Goal: Task Accomplishment & Management: Manage account settings

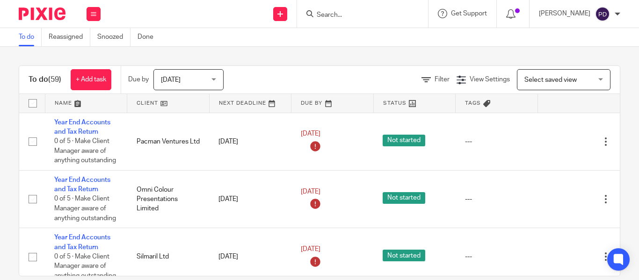
click at [328, 15] on input "Search" at bounding box center [358, 15] width 84 height 8
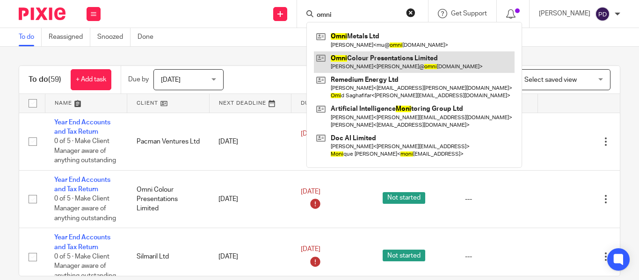
type input "omni"
click at [346, 63] on link at bounding box center [414, 62] width 201 height 22
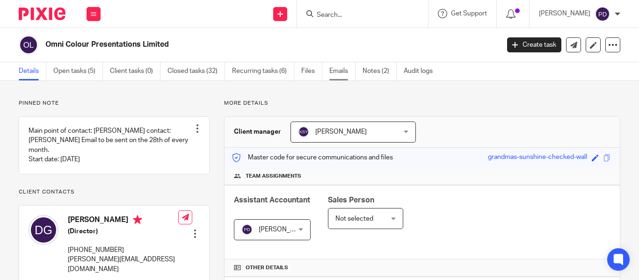
click at [340, 76] on link "Emails" at bounding box center [342, 71] width 26 height 18
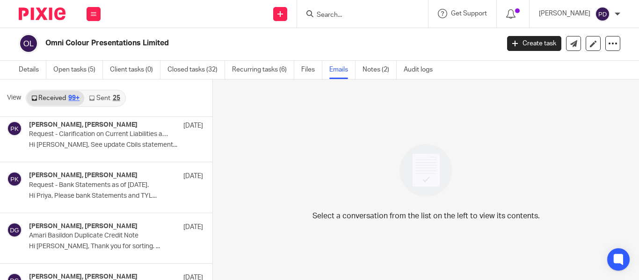
scroll to position [2915, 0]
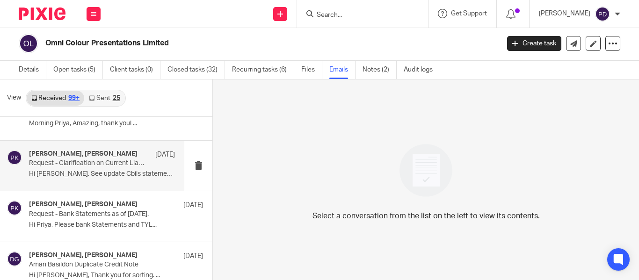
click at [120, 159] on div "[PERSON_NAME], [PERSON_NAME] [DATE]" at bounding box center [102, 154] width 146 height 9
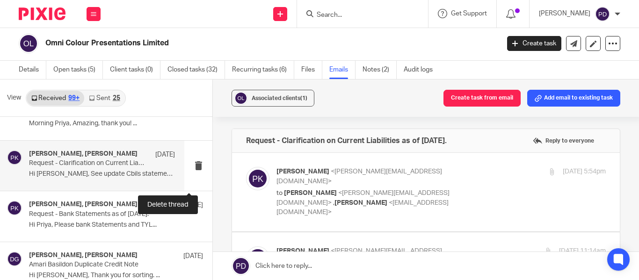
scroll to position [0, 0]
click at [469, 188] on p "to [PERSON_NAME] <[PERSON_NAME][EMAIL_ADDRESS][DOMAIN_NAME]> , [PERSON_NAME] <[…" at bounding box center [385, 202] width 219 height 29
checkbox input "true"
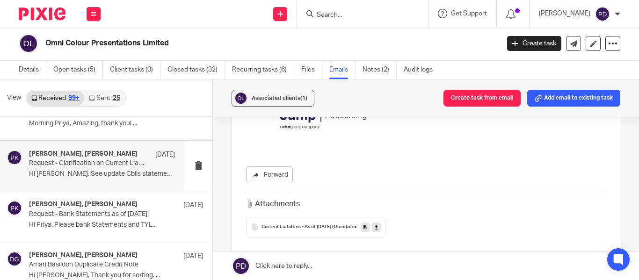
scroll to position [514, 0]
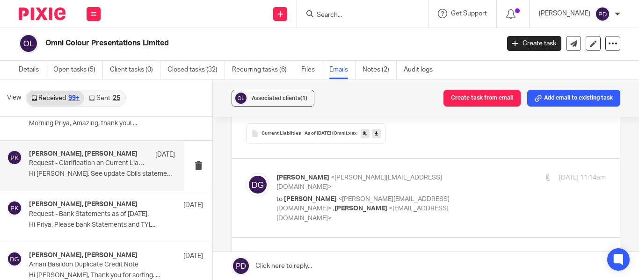
click at [464, 188] on label at bounding box center [426, 198] width 388 height 79
click at [246, 173] on input "checkbox" at bounding box center [245, 173] width 0 height 0
checkbox input "true"
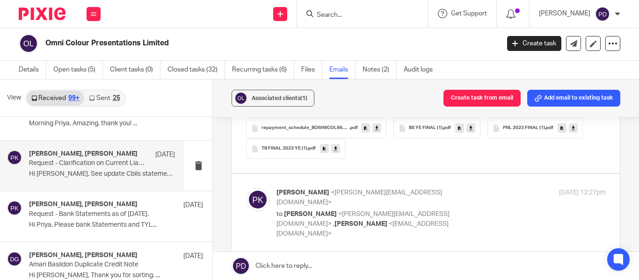
scroll to position [1216, 0]
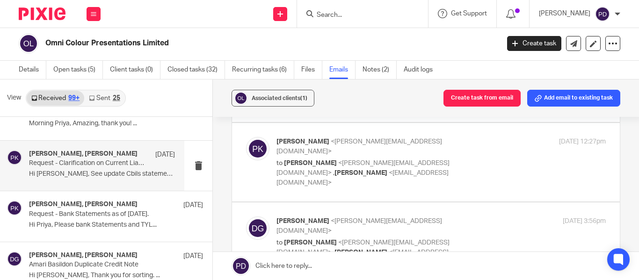
click at [479, 130] on label at bounding box center [426, 162] width 388 height 79
click at [246, 137] on input "checkbox" at bounding box center [245, 137] width 0 height 0
checkbox input "true"
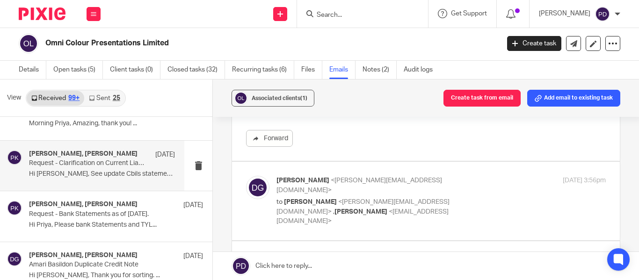
scroll to position [1590, 0]
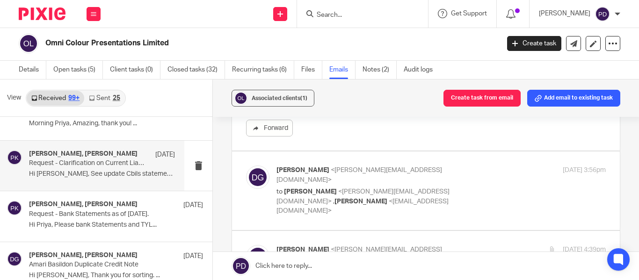
click at [475, 152] on label at bounding box center [426, 191] width 388 height 79
click at [246, 165] on input "checkbox" at bounding box center [245, 165] width 0 height 0
checkbox input "true"
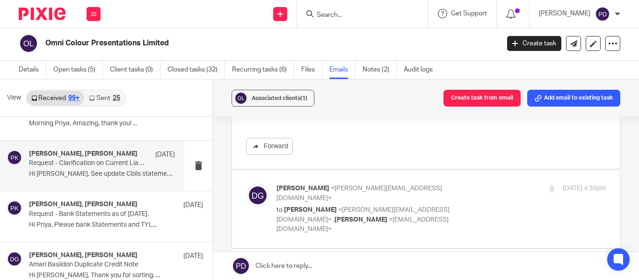
scroll to position [2525, 0]
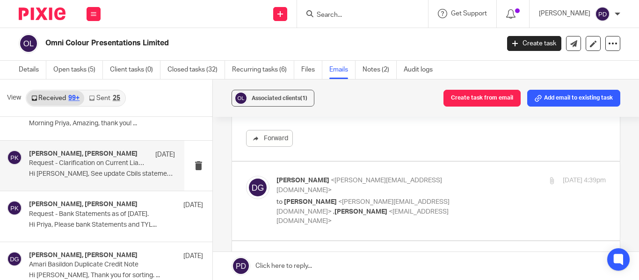
click at [479, 162] on label at bounding box center [426, 201] width 388 height 79
click at [246, 175] on input "checkbox" at bounding box center [245, 175] width 0 height 0
checkbox input "true"
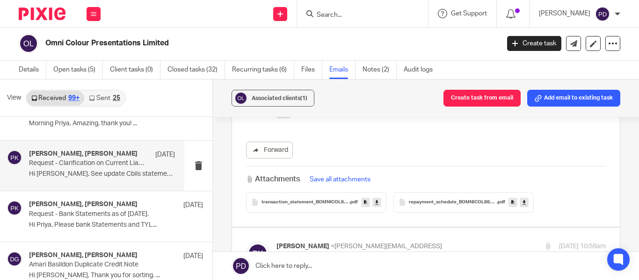
scroll to position [2852, 0]
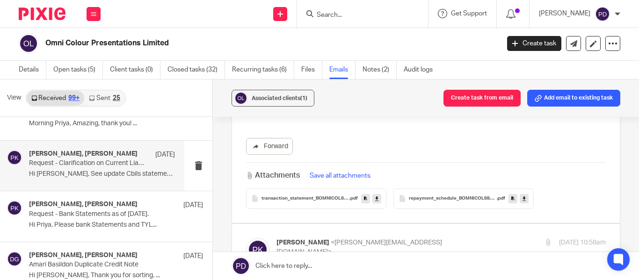
drag, startPoint x: 206, startPoint y: 176, endPoint x: 479, endPoint y: 162, distance: 273.9
click at [480, 260] on p "to [PERSON_NAME] <[PERSON_NAME][EMAIL_ADDRESS][DOMAIN_NAME]> , [PERSON_NAME] <[…" at bounding box center [385, 274] width 219 height 29
checkbox input "true"
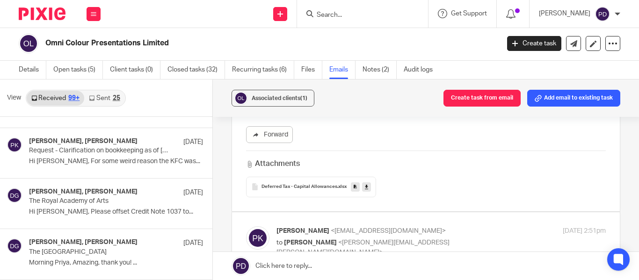
scroll to position [2775, 0]
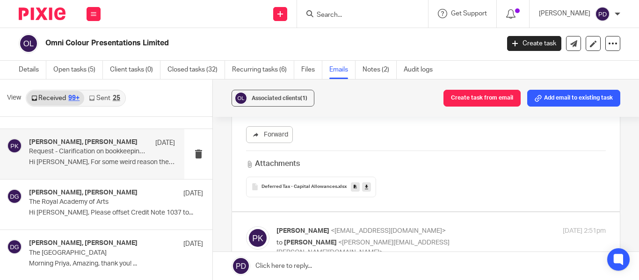
click at [104, 154] on p "Request - Clarification on bookkeeping as of [DATE]" at bounding box center [87, 152] width 117 height 8
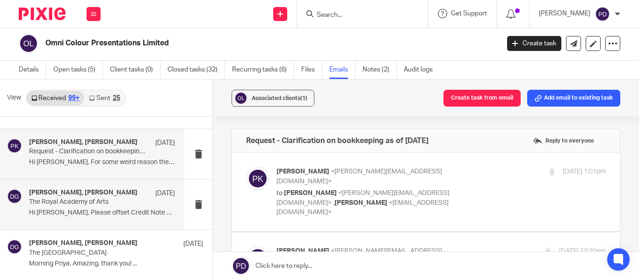
scroll to position [0, 0]
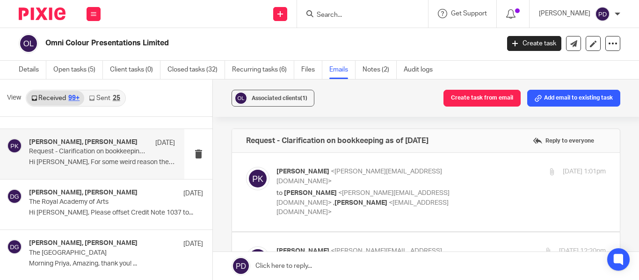
click at [446, 201] on label at bounding box center [426, 192] width 388 height 79
click at [246, 167] on input "checkbox" at bounding box center [245, 166] width 0 height 0
checkbox input "true"
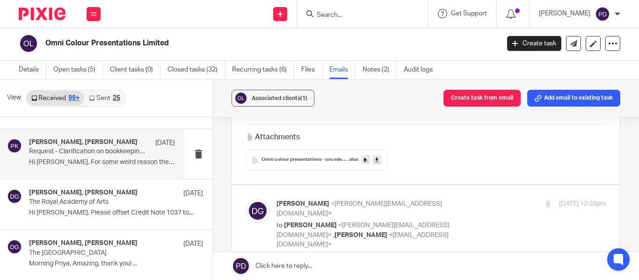
scroll to position [327, 0]
click at [476, 185] on label at bounding box center [426, 224] width 388 height 79
click at [246, 198] on input "checkbox" at bounding box center [245, 198] width 0 height 0
checkbox input "true"
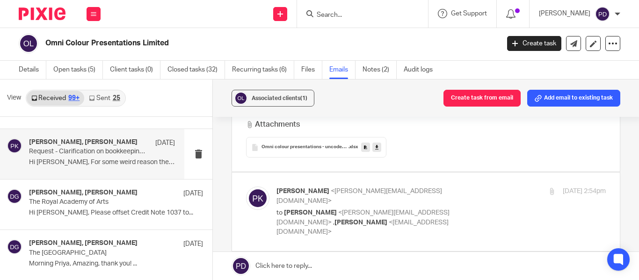
scroll to position [748, 0]
click at [483, 208] on p "to [PERSON_NAME] <[PERSON_NAME][EMAIL_ADDRESS][DOMAIN_NAME]> , [PERSON_NAME] <[…" at bounding box center [385, 222] width 219 height 29
checkbox input "true"
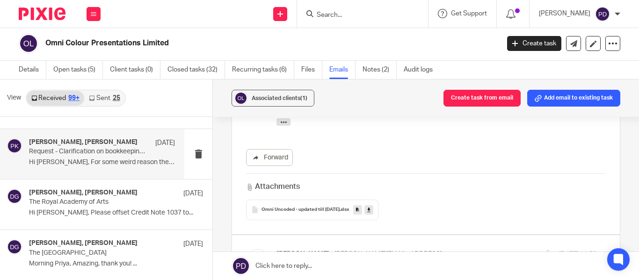
scroll to position [1122, 0]
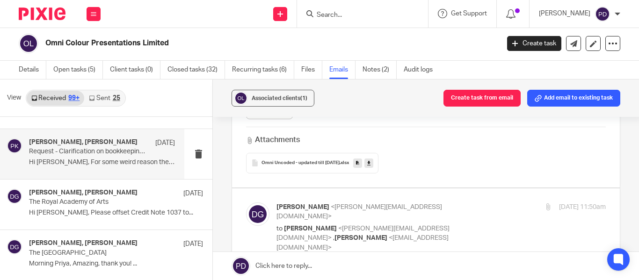
click at [487, 202] on div "[PERSON_NAME] <[PERSON_NAME][EMAIL_ADDRESS][DOMAIN_NAME]> to [PERSON_NAME] <[PE…" at bounding box center [440, 227] width 329 height 51
checkbox input "true"
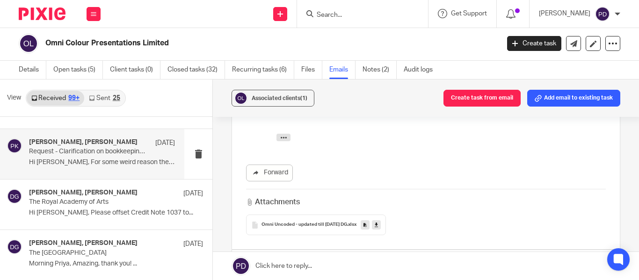
scroll to position [1496, 0]
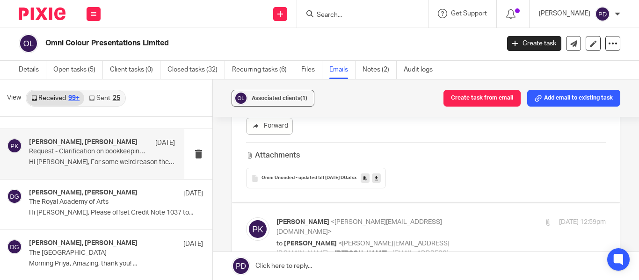
click at [489, 217] on div "[PERSON_NAME] <[PERSON_NAME][EMAIL_ADDRESS][DOMAIN_NAME]> to [PERSON_NAME] <[PE…" at bounding box center [440, 242] width 329 height 51
checkbox input "true"
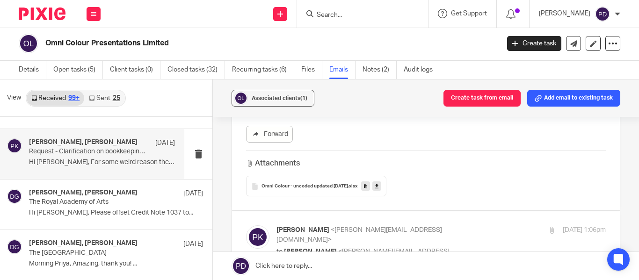
scroll to position [0, 0]
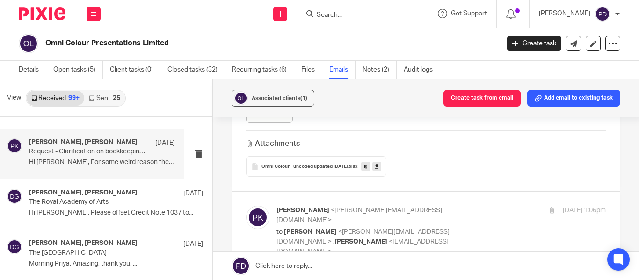
click at [491, 192] on label at bounding box center [426, 231] width 388 height 79
click at [246, 205] on input "checkbox" at bounding box center [245, 205] width 0 height 0
checkbox input "true"
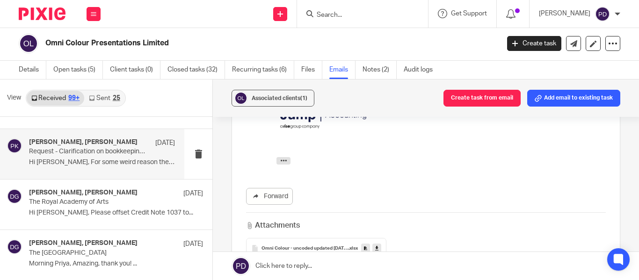
checkbox input "true"
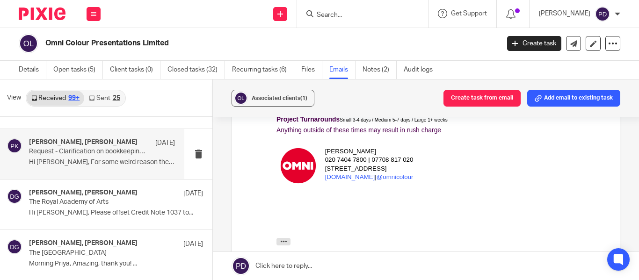
checkbox input "true"
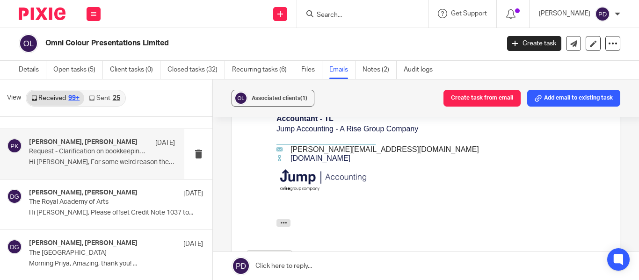
checkbox input "true"
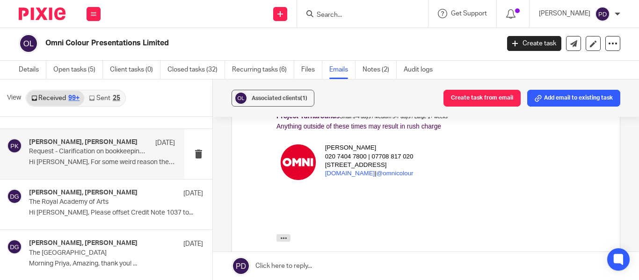
checkbox input "true"
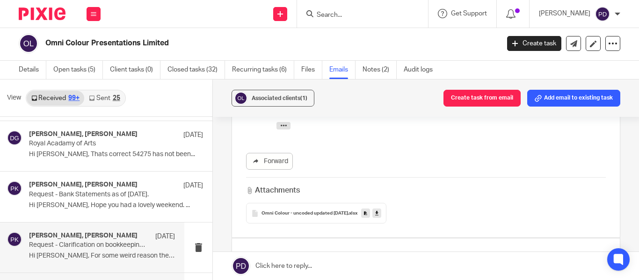
scroll to position [2634, 0]
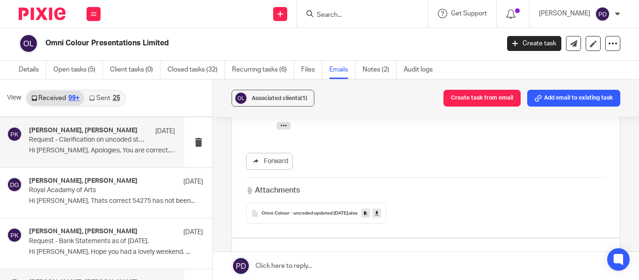
click at [110, 144] on p "Request - Clarification on uncoded statement as of [DATE]" at bounding box center [87, 140] width 117 height 8
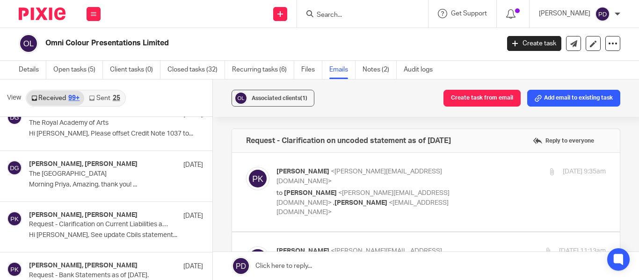
scroll to position [2868, 0]
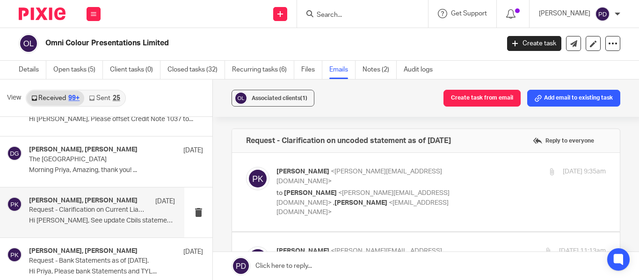
click at [99, 195] on div "[PERSON_NAME], [PERSON_NAME] [DATE] Request - Clarification on Current Liabilit…" at bounding box center [92, 213] width 184 height 50
click at [414, 199] on label at bounding box center [426, 192] width 388 height 79
click at [246, 167] on input "checkbox" at bounding box center [245, 166] width 0 height 0
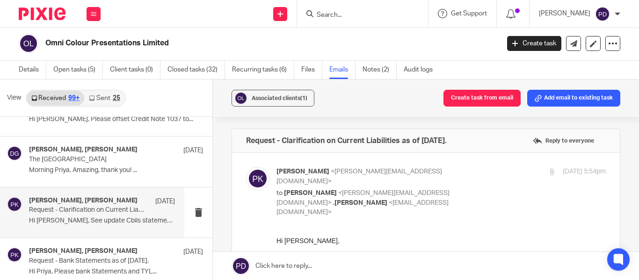
click at [491, 181] on div "[PERSON_NAME] <[PERSON_NAME][EMAIL_ADDRESS][DOMAIN_NAME]> to [PERSON_NAME] <[PE…" at bounding box center [440, 192] width 329 height 51
checkbox input "false"
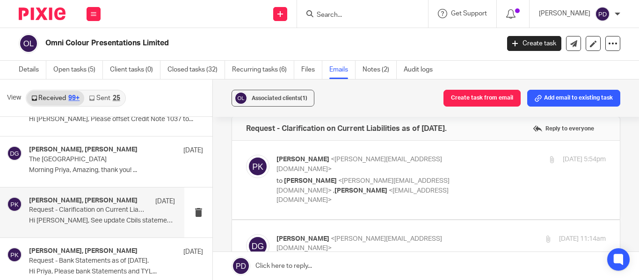
scroll to position [47, 0]
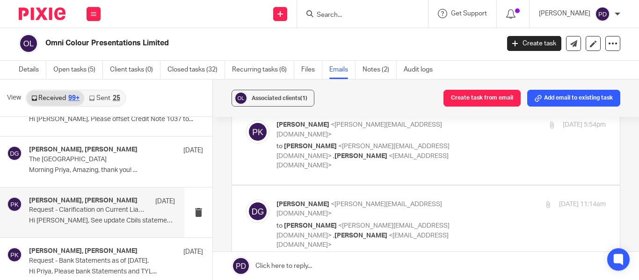
click at [482, 221] on p "to [PERSON_NAME] <[PERSON_NAME][EMAIL_ADDRESS][DOMAIN_NAME]> , [PERSON_NAME] <[…" at bounding box center [385, 235] width 219 height 29
checkbox input "true"
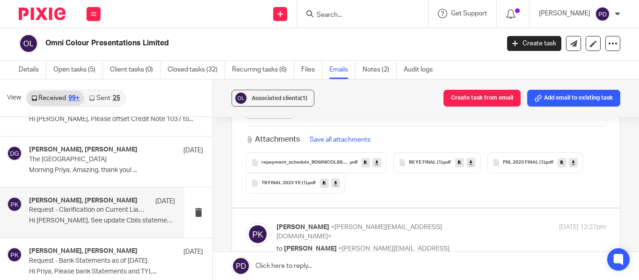
scroll to position [701, 0]
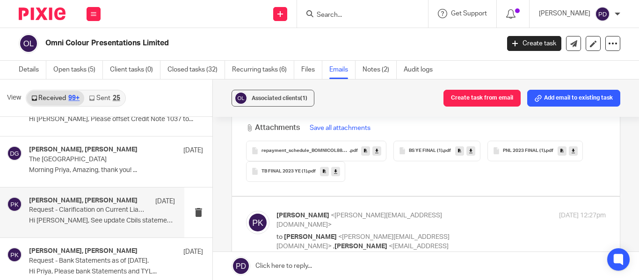
click at [479, 232] on p "to [PERSON_NAME] <[PERSON_NAME][EMAIL_ADDRESS][DOMAIN_NAME]> , [PERSON_NAME] <[…" at bounding box center [385, 246] width 219 height 29
checkbox input "true"
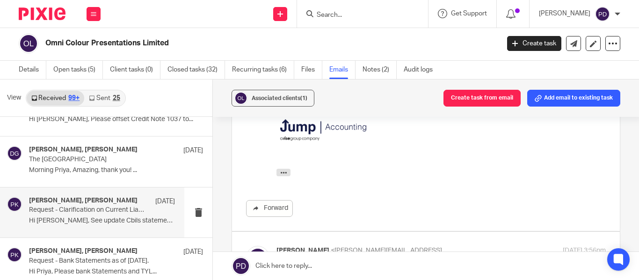
scroll to position [1075, 0]
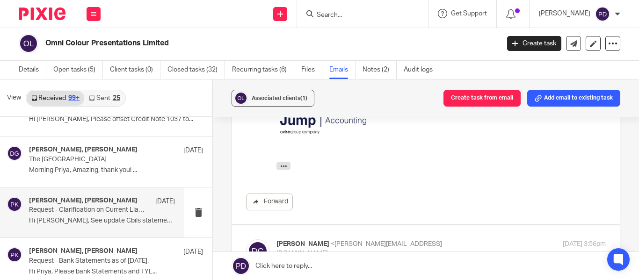
click at [334, 272] on span "," at bounding box center [333, 275] width 1 height 7
checkbox input "true"
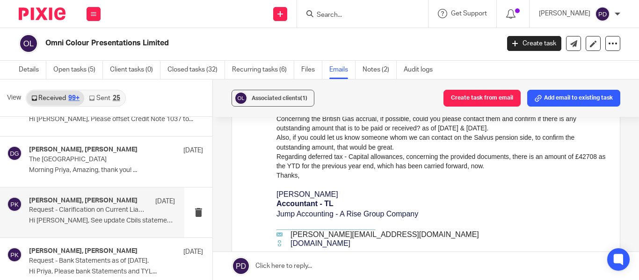
scroll to position [888, 0]
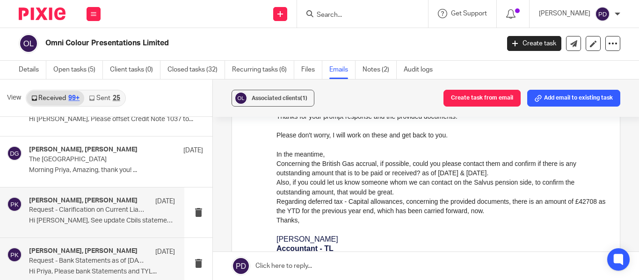
click at [115, 260] on p "Request - Bank Statements as of [DATE]." at bounding box center [87, 261] width 117 height 8
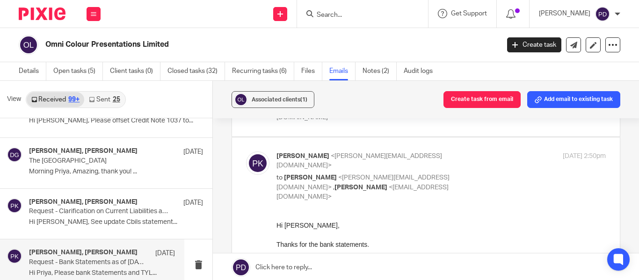
scroll to position [94, 0]
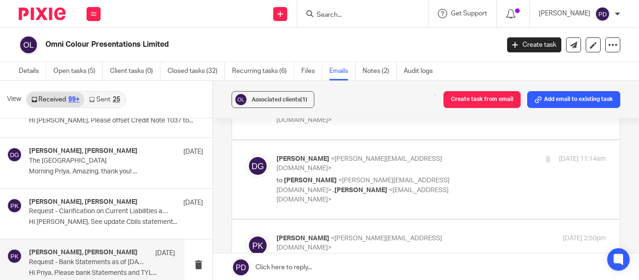
click at [507, 171] on label at bounding box center [426, 179] width 388 height 79
click at [246, 154] on input "checkbox" at bounding box center [245, 154] width 0 height 0
checkbox input "true"
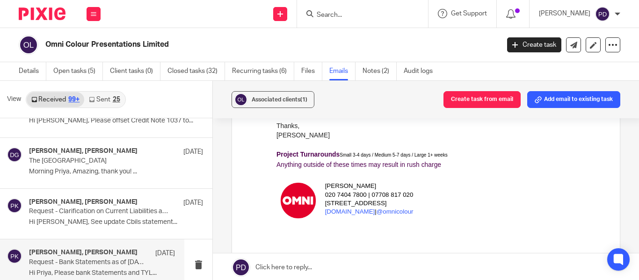
scroll to position [0, 0]
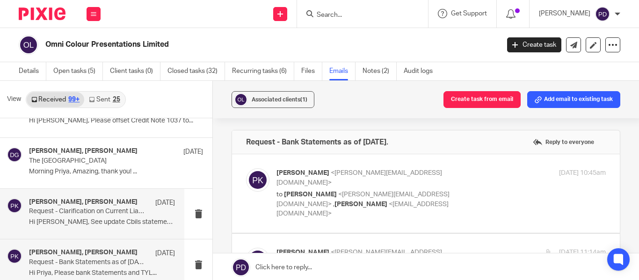
click at [118, 203] on h4 "[PERSON_NAME], [PERSON_NAME]" at bounding box center [83, 202] width 108 height 8
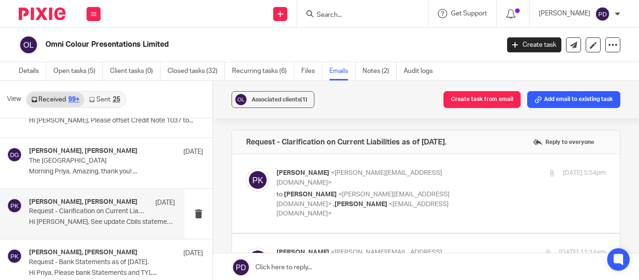
click at [516, 178] on div "[PERSON_NAME] <[PERSON_NAME][EMAIL_ADDRESS][DOMAIN_NAME]> to [PERSON_NAME] <[PE…" at bounding box center [440, 193] width 329 height 51
checkbox input "true"
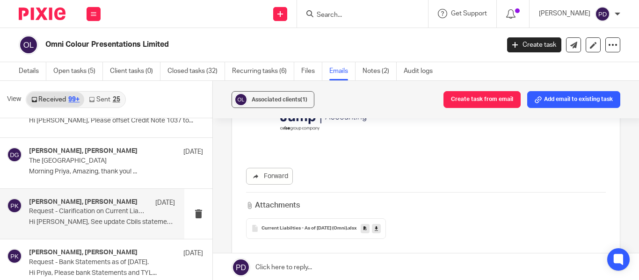
scroll to position [468, 0]
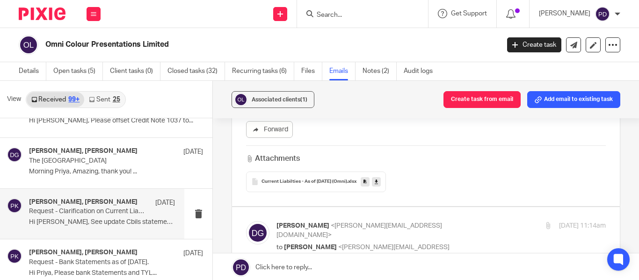
click at [483, 221] on p "[PERSON_NAME] <[PERSON_NAME][EMAIL_ADDRESS][DOMAIN_NAME]>" at bounding box center [385, 230] width 219 height 19
checkbox input "true"
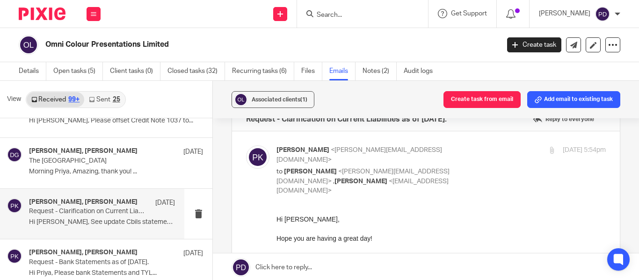
scroll to position [0, 0]
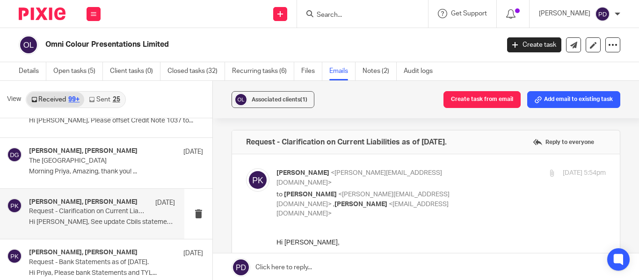
click at [482, 174] on p "[PERSON_NAME] <[PERSON_NAME][EMAIL_ADDRESS][DOMAIN_NAME]>" at bounding box center [385, 177] width 219 height 19
checkbox input "false"
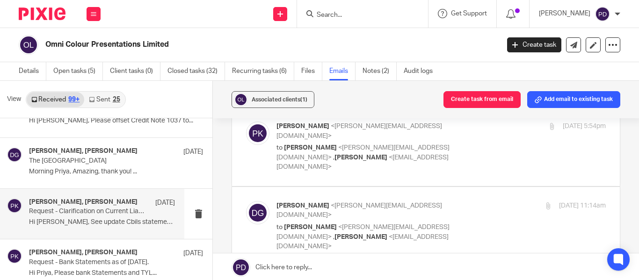
click at [499, 201] on div "[DATE] 11:14am" at bounding box center [551, 206] width 110 height 10
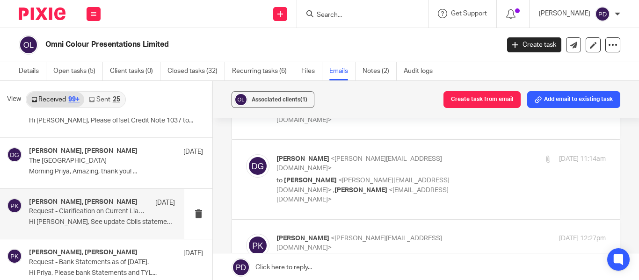
click at [495, 154] on div "[PERSON_NAME] <[PERSON_NAME][EMAIL_ADDRESS][DOMAIN_NAME]> to [PERSON_NAME] <[PE…" at bounding box center [440, 179] width 329 height 51
checkbox input "true"
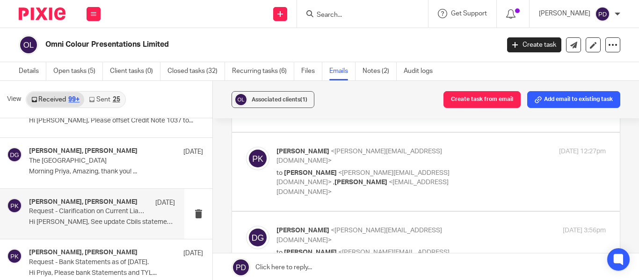
scroll to position [795, 0]
